Goal: Information Seeking & Learning: Learn about a topic

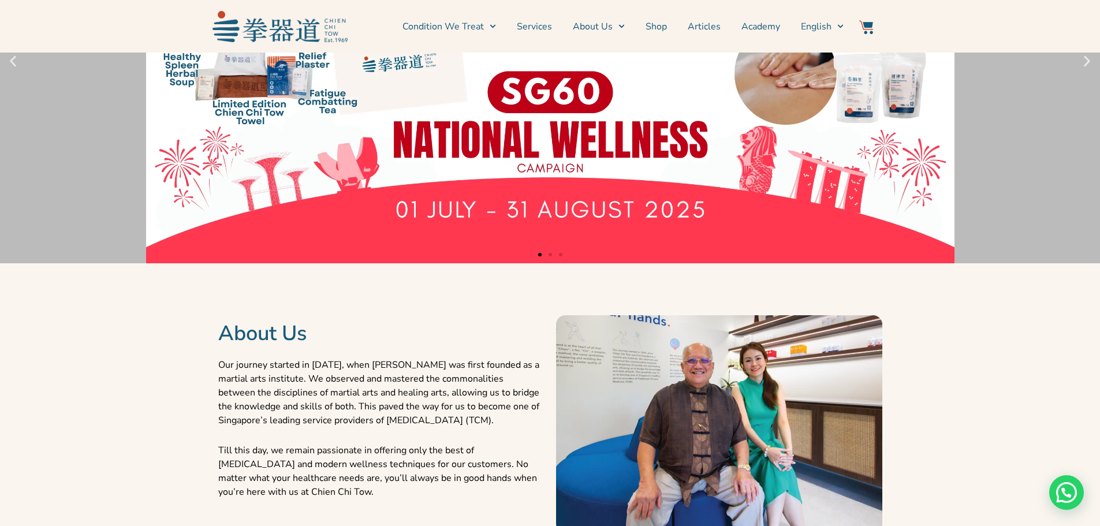
scroll to position [308, 0]
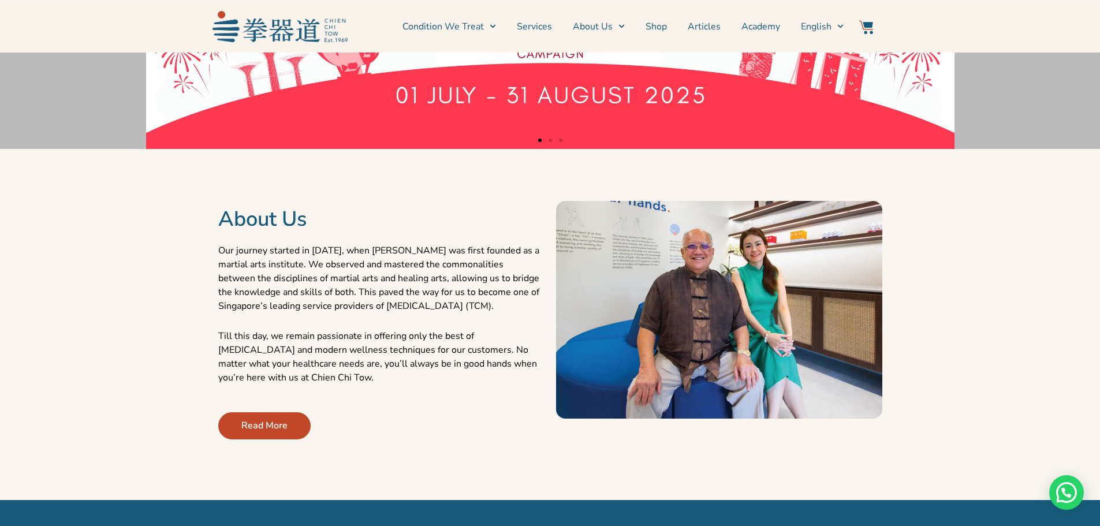
click at [277, 423] on span "Read More" at bounding box center [264, 426] width 46 height 14
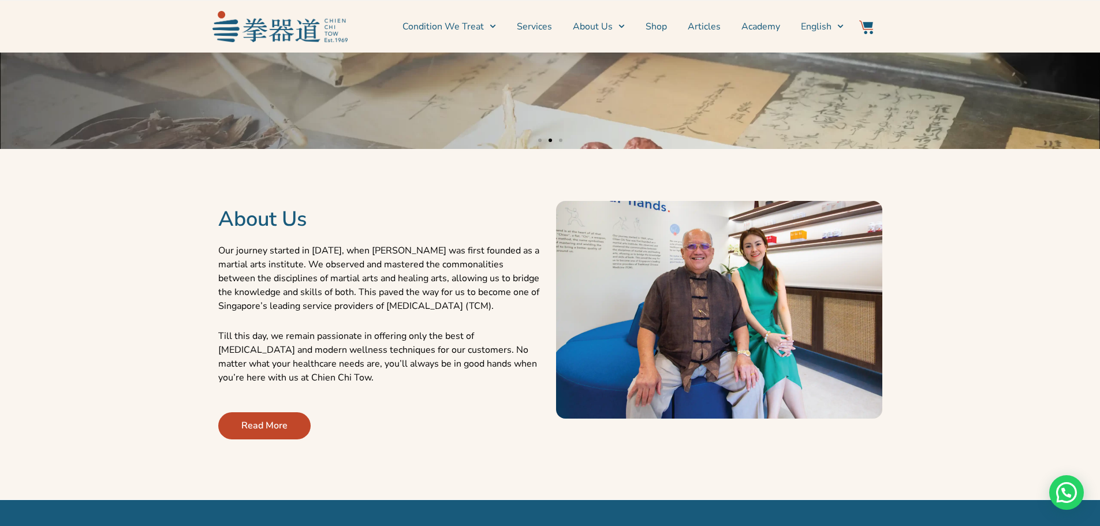
click at [255, 424] on span "Read More" at bounding box center [264, 426] width 46 height 14
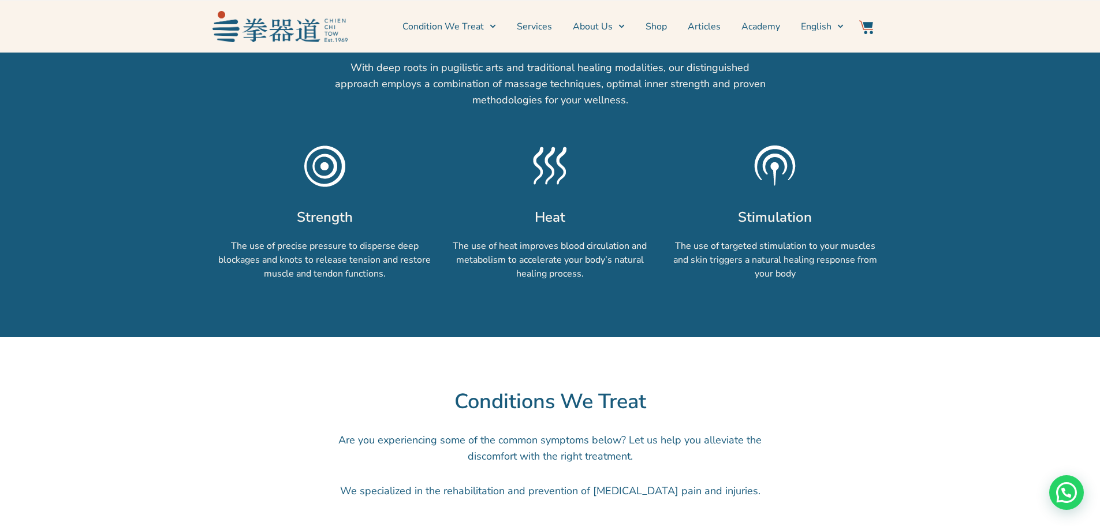
scroll to position [924, 0]
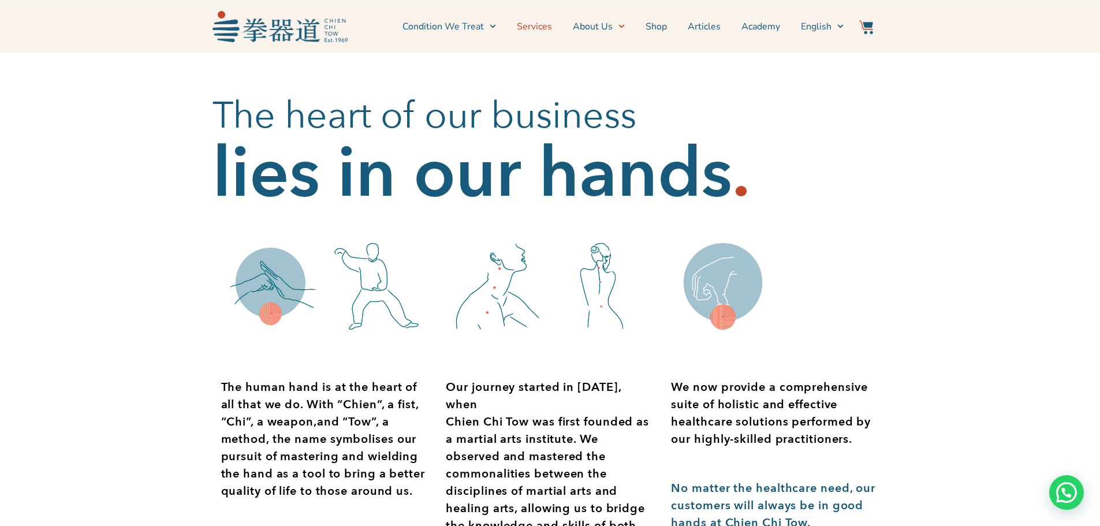
click at [540, 29] on link "Services" at bounding box center [534, 26] width 35 height 29
click at [488, 25] on span "Menu" at bounding box center [490, 26] width 12 height 18
click at [464, 29] on link "Condition We Treat" at bounding box center [449, 26] width 94 height 29
click at [464, 28] on link "Condition We Treat" at bounding box center [449, 26] width 94 height 29
click at [471, 71] on link "Common Conditions" at bounding box center [458, 65] width 112 height 25
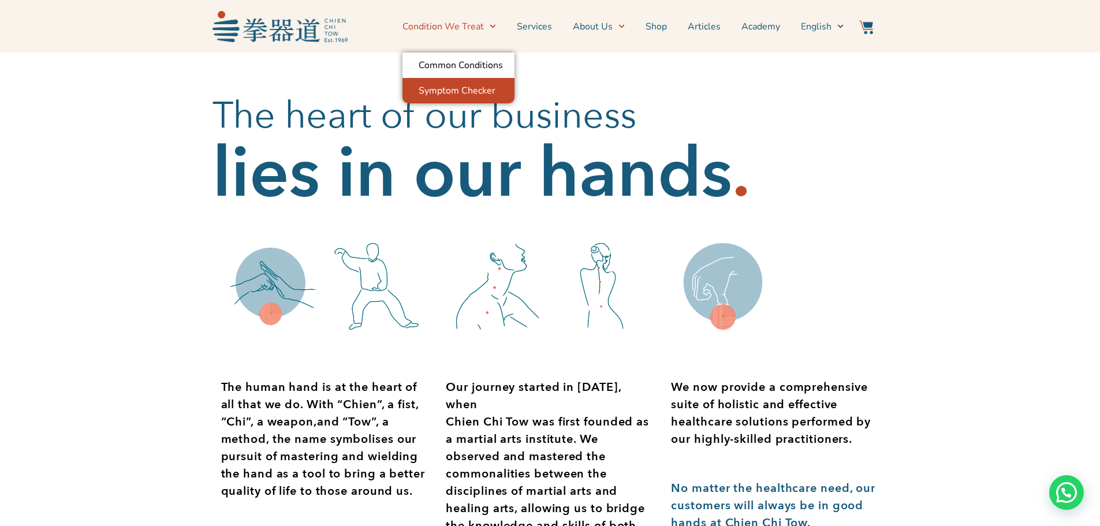
click at [477, 92] on link "Symptom Checker" at bounding box center [458, 90] width 112 height 25
click at [475, 28] on link "Condition We Treat" at bounding box center [449, 26] width 94 height 29
click at [480, 31] on link "Condition We Treat" at bounding box center [449, 26] width 94 height 29
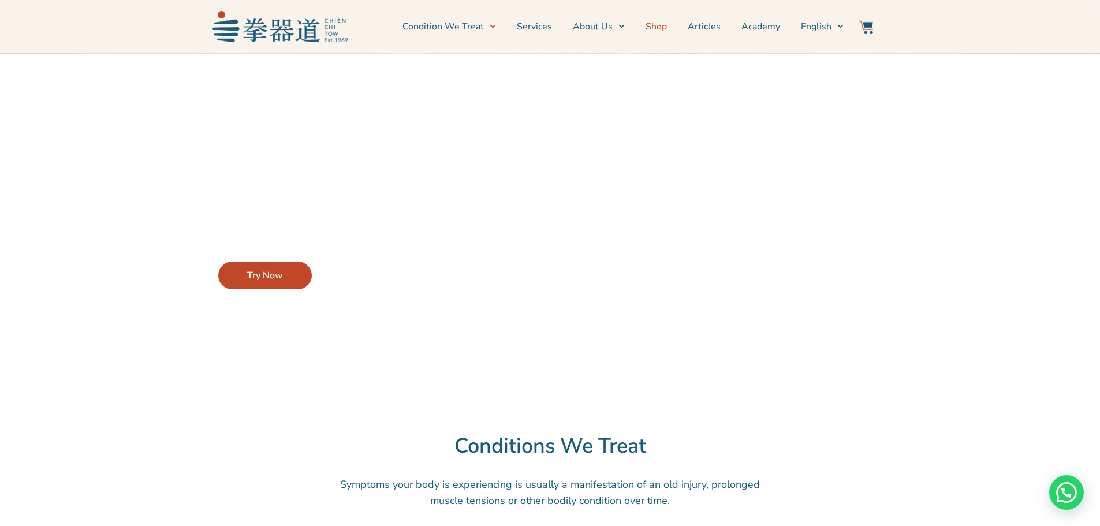
click at [658, 27] on link "Shop" at bounding box center [656, 26] width 21 height 29
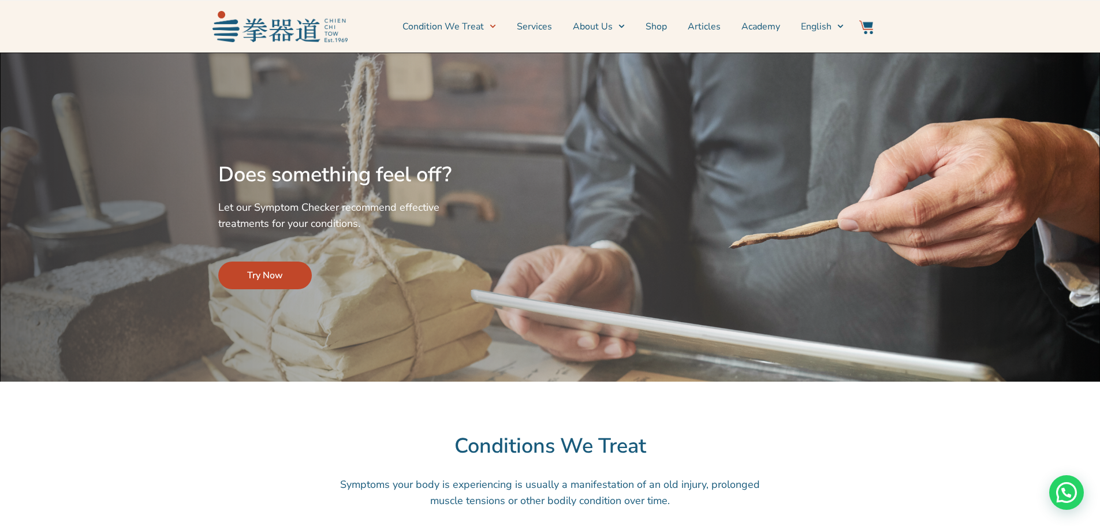
click at [285, 269] on link "Try Now" at bounding box center [265, 276] width 94 height 28
click at [269, 274] on span "Try Now" at bounding box center [265, 276] width 36 height 14
click at [264, 278] on span "Try Now" at bounding box center [265, 276] width 36 height 14
click at [275, 275] on span "Try Now" at bounding box center [265, 276] width 36 height 14
click at [275, 274] on span "Try Now" at bounding box center [265, 276] width 36 height 14
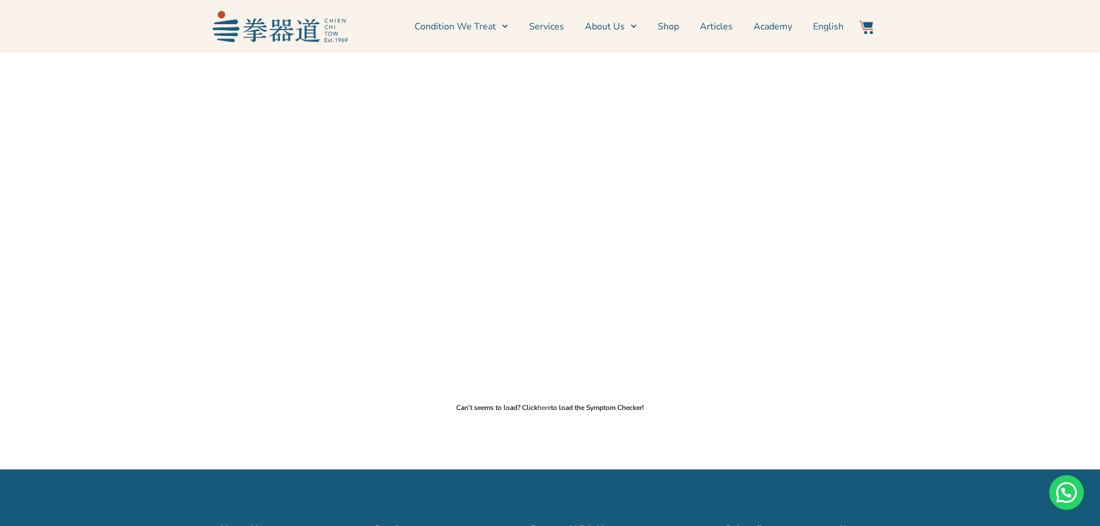
click at [546, 407] on link "here" at bounding box center [544, 407] width 13 height 9
click at [542, 409] on link "here" at bounding box center [544, 407] width 13 height 9
click at [615, 29] on link "About Us" at bounding box center [611, 26] width 52 height 29
click at [763, 25] on link "Academy" at bounding box center [773, 26] width 39 height 29
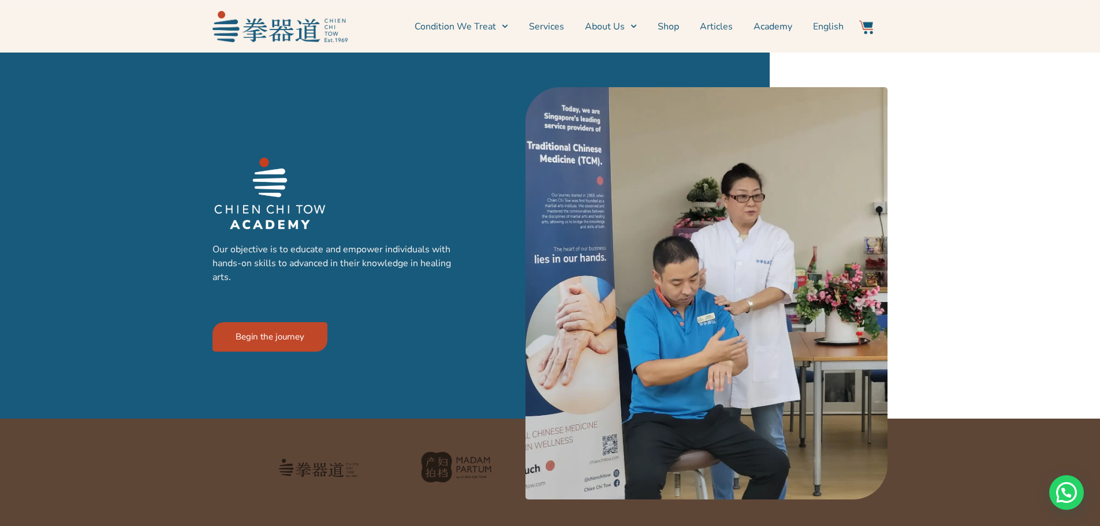
click at [278, 356] on div "Our objective is to educate and empower individuals with hands-on skills to adv…" at bounding box center [355, 252] width 285 height 331
click at [277, 331] on link "Begin the journey" at bounding box center [270, 336] width 115 height 29
click at [710, 23] on link "Articles" at bounding box center [716, 26] width 33 height 29
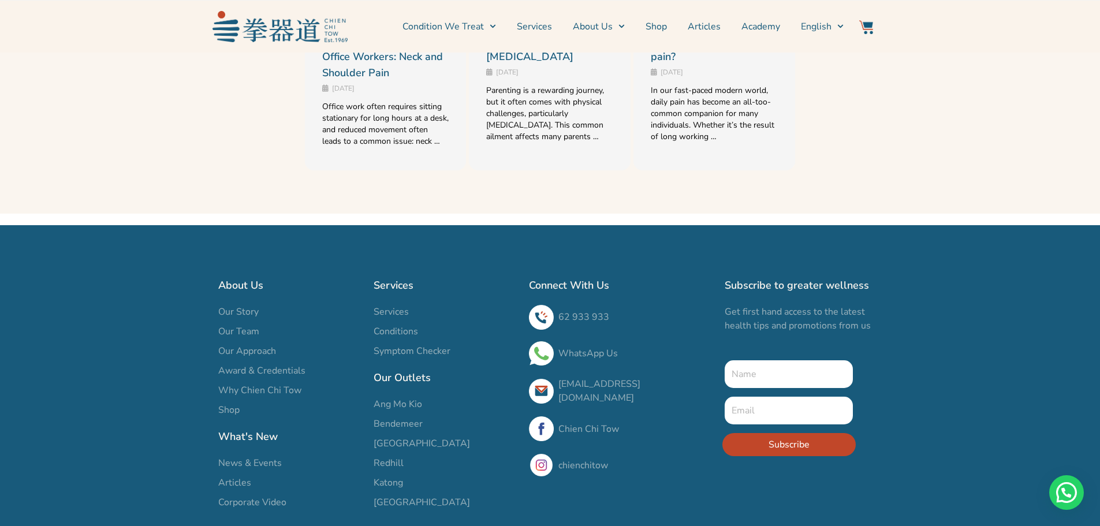
scroll to position [1674, 0]
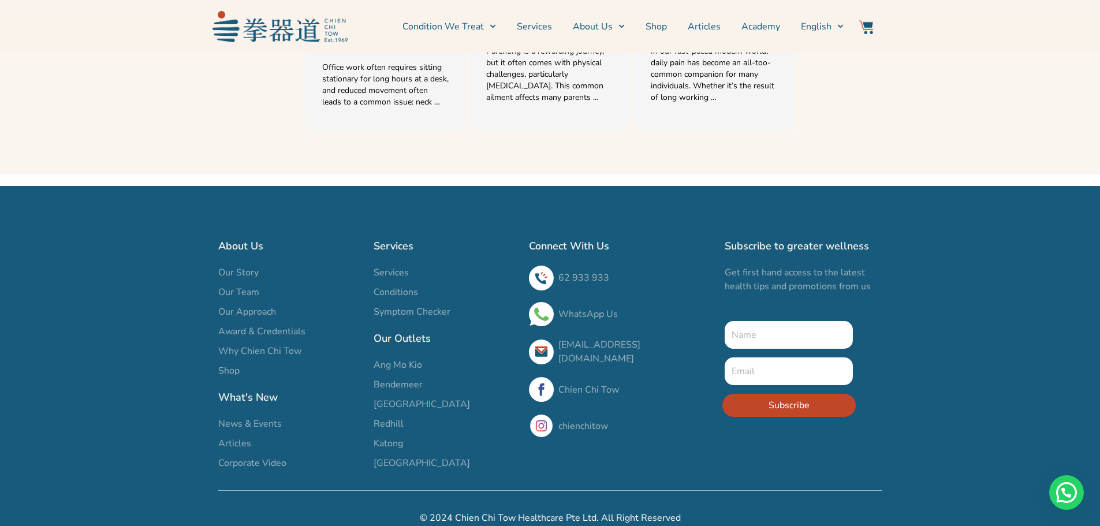
click at [572, 308] on link "WhatsApp Us" at bounding box center [587, 314] width 59 height 13
